Goal: Navigation & Orientation: Find specific page/section

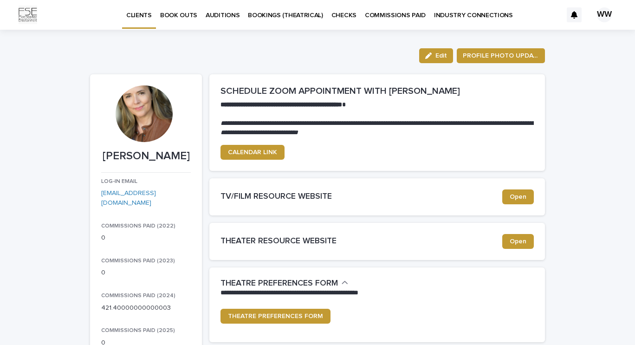
click at [218, 15] on p "AUDITIONS" at bounding box center [223, 9] width 34 height 19
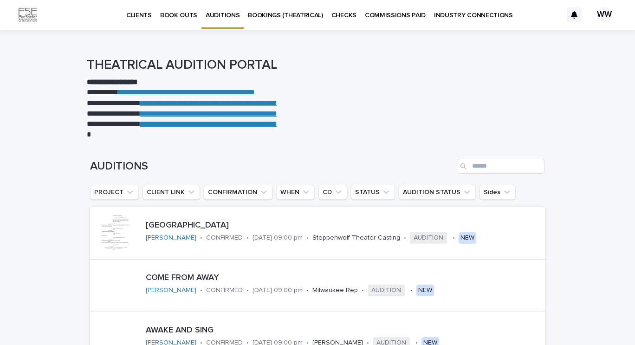
click at [142, 14] on p "CLIENTS" at bounding box center [139, 9] width 26 height 19
